Goal: Transaction & Acquisition: Purchase product/service

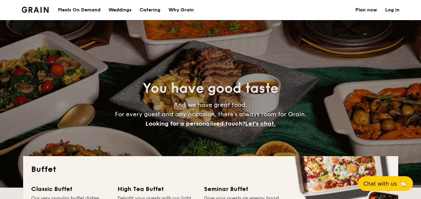
select select
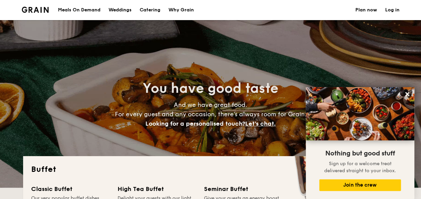
click at [90, 12] on div "Meals On Demand" at bounding box center [79, 10] width 43 height 20
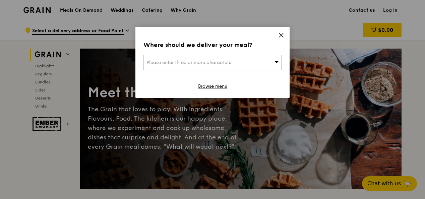
click at [281, 36] on icon at bounding box center [281, 35] width 6 height 6
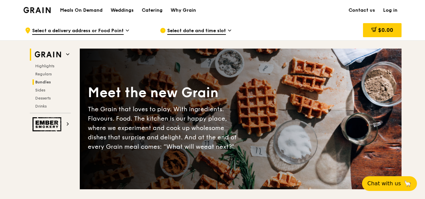
click at [50, 80] on span "Bundles" at bounding box center [43, 82] width 16 height 5
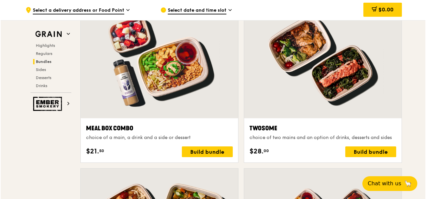
scroll to position [1030, 0]
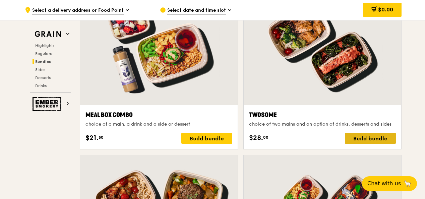
click at [384, 137] on div "Build bundle" at bounding box center [370, 138] width 51 height 11
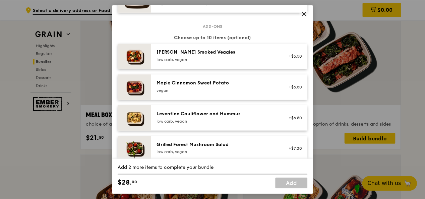
scroll to position [368, 0]
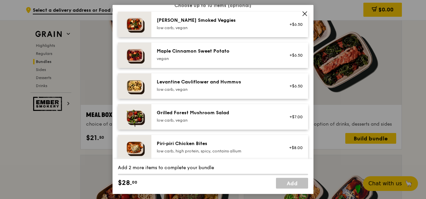
click at [306, 13] on icon at bounding box center [305, 14] width 6 height 6
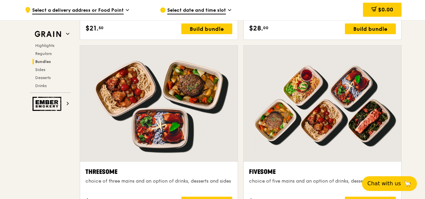
scroll to position [1198, 0]
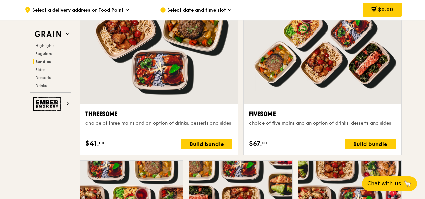
click at [266, 113] on div "Fivesome" at bounding box center [322, 113] width 147 height 9
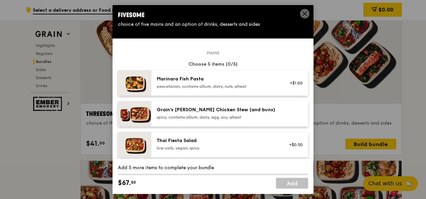
click at [304, 13] on icon at bounding box center [305, 14] width 4 height 4
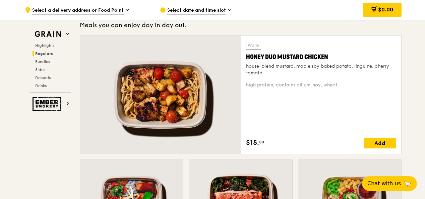
scroll to position [502, 0]
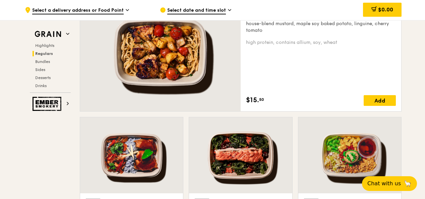
click at [115, 9] on span "Select a delivery address or Food Point" at bounding box center [77, 10] width 91 height 7
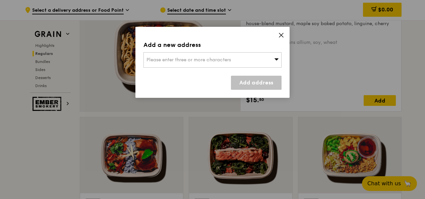
click at [164, 61] on span "Please enter three or more characters" at bounding box center [188, 60] width 84 height 6
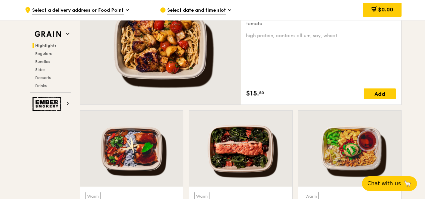
scroll to position [435, 0]
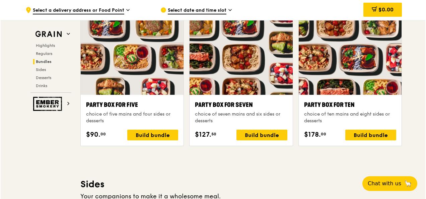
scroll to position [1306, 0]
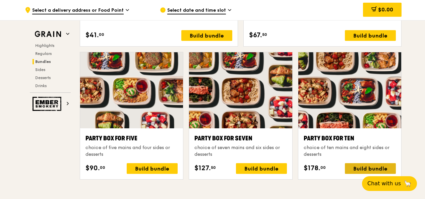
click at [360, 163] on div "Build bundle" at bounding box center [370, 168] width 51 height 11
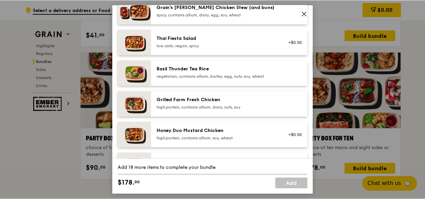
scroll to position [0, 0]
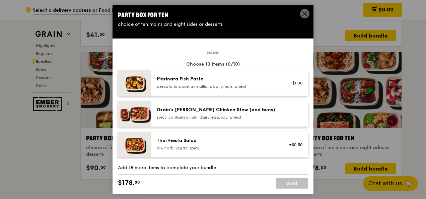
click at [307, 15] on icon at bounding box center [305, 14] width 6 height 6
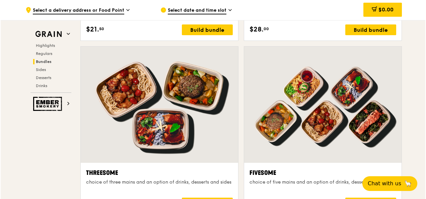
scroll to position [1206, 0]
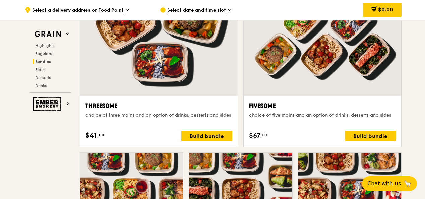
click at [362, 115] on div "choice of five mains and an option of drinks, desserts and sides" at bounding box center [322, 115] width 147 height 7
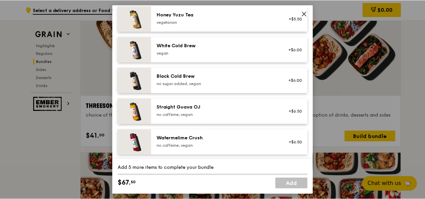
scroll to position [840, 0]
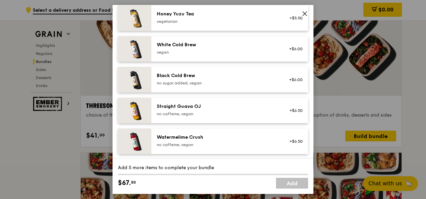
click at [306, 13] on icon at bounding box center [305, 14] width 6 height 6
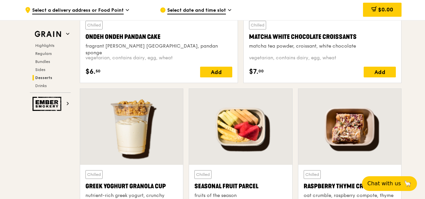
scroll to position [2110, 0]
